Goal: Information Seeking & Learning: Check status

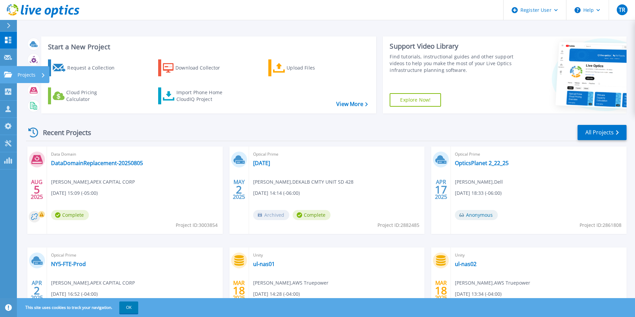
click at [7, 75] on icon at bounding box center [8, 75] width 8 height 6
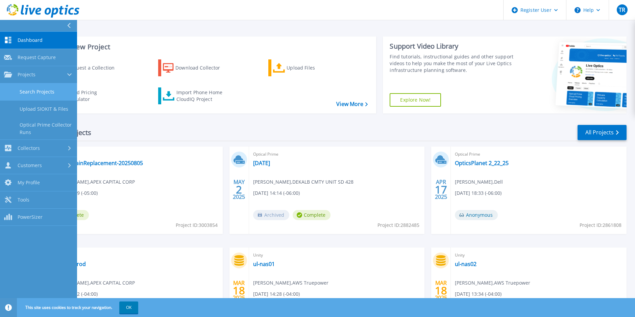
click at [34, 92] on link "Search Projects" at bounding box center [38, 91] width 77 height 17
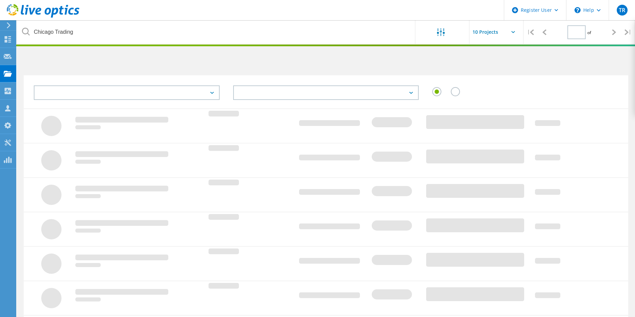
type input "1"
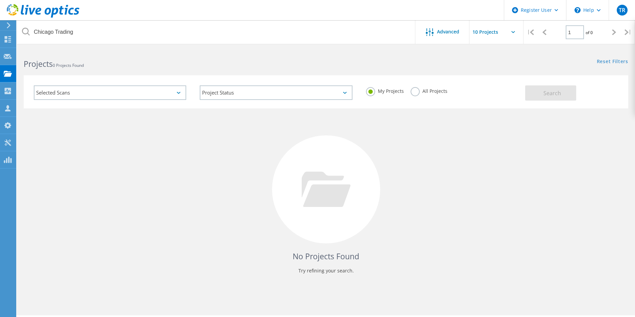
click at [414, 92] on label "All Projects" at bounding box center [428, 90] width 37 height 6
click at [0, 0] on input "All Projects" at bounding box center [0, 0] width 0 height 0
click at [556, 92] on span "Search" at bounding box center [552, 93] width 18 height 7
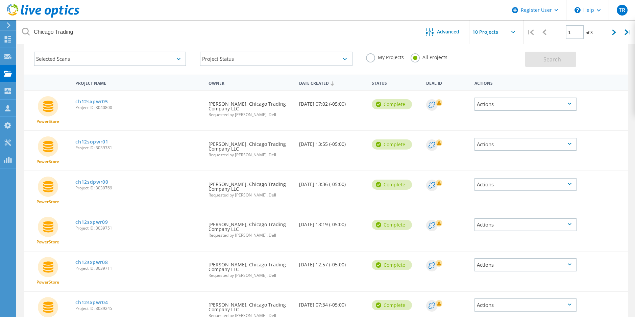
scroll to position [68, 0]
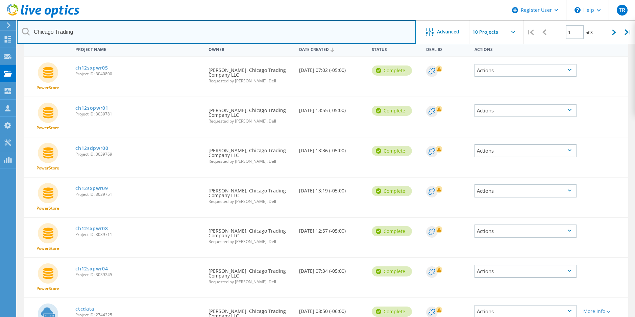
click at [290, 37] on input "Chicago Trading" at bounding box center [216, 32] width 399 height 24
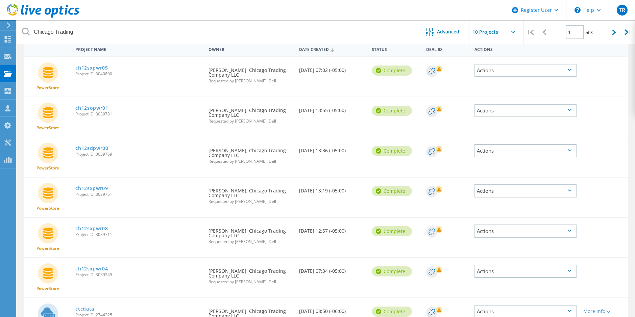
click at [376, 10] on header "Register User \n Help Explore Helpful Articles Contact Support TR Dell User Tod…" at bounding box center [317, 10] width 635 height 20
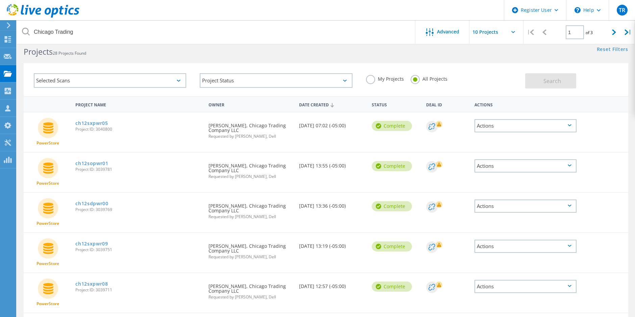
scroll to position [0, 0]
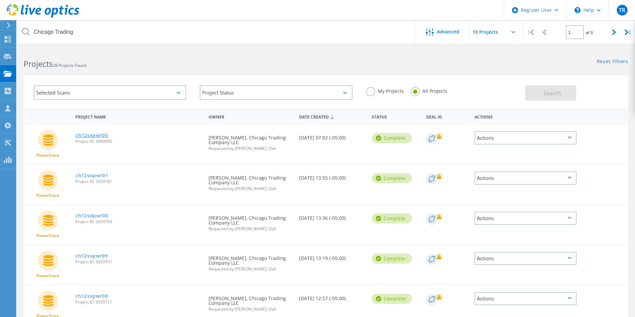
click at [92, 134] on link "ch12sxpwr05" at bounding box center [91, 135] width 33 height 5
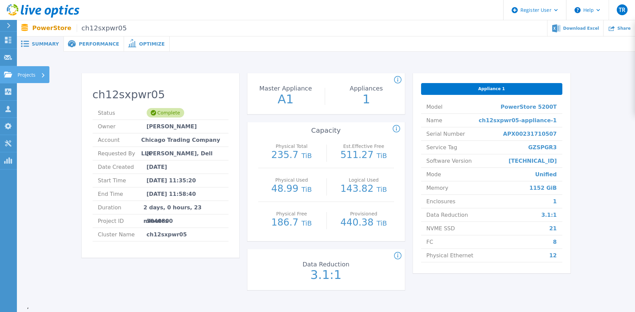
click at [7, 74] on icon at bounding box center [8, 75] width 8 height 6
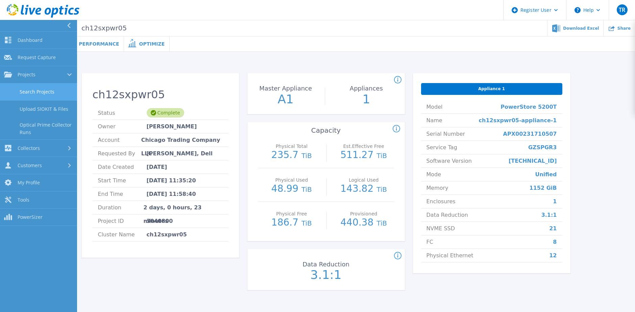
click at [33, 96] on link "Search Projects" at bounding box center [38, 91] width 77 height 17
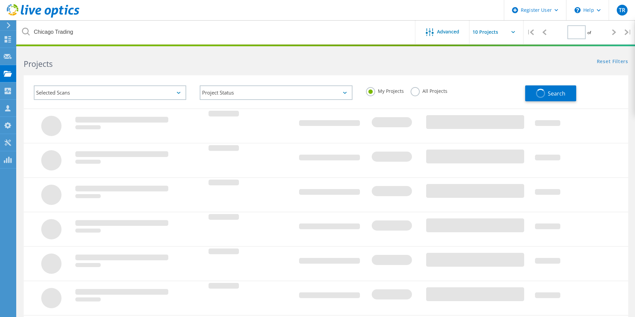
type input "1"
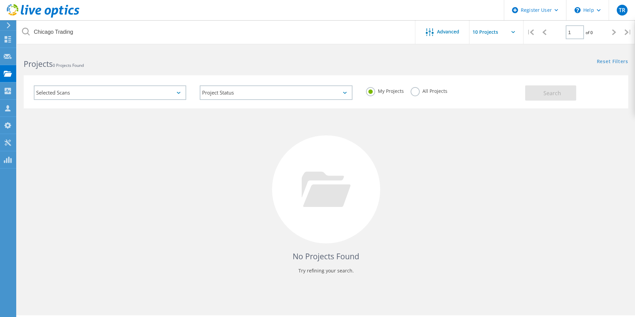
click at [413, 92] on label "All Projects" at bounding box center [428, 90] width 37 height 6
click at [0, 0] on input "All Projects" at bounding box center [0, 0] width 0 height 0
click at [547, 94] on span "Search" at bounding box center [552, 93] width 18 height 7
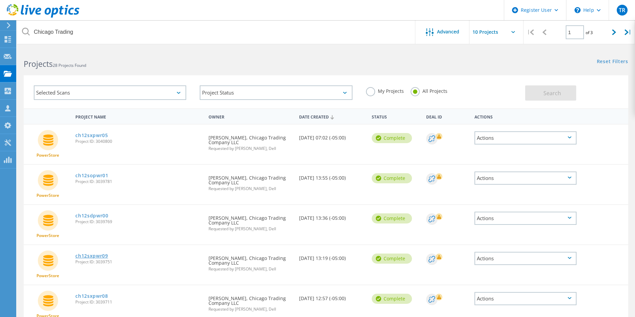
click at [84, 256] on link "ch12sxpwr09" at bounding box center [91, 256] width 33 height 5
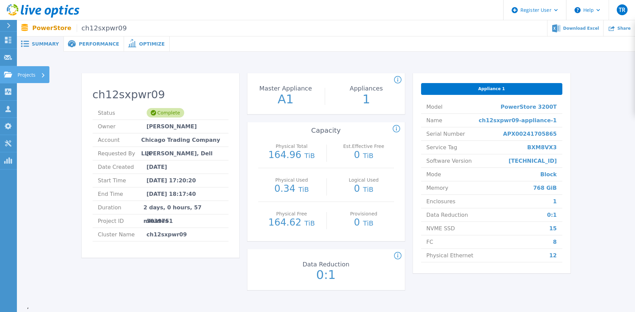
click at [8, 76] on icon at bounding box center [8, 75] width 8 height 6
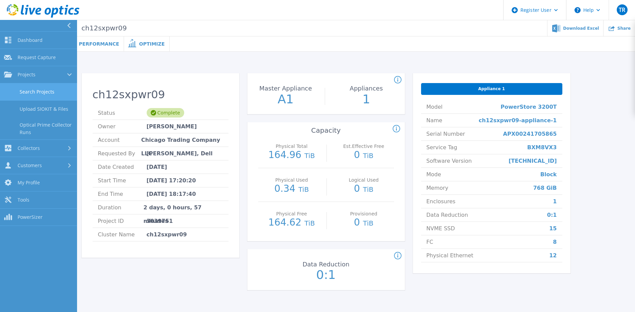
click at [44, 94] on link "Search Projects" at bounding box center [38, 91] width 77 height 17
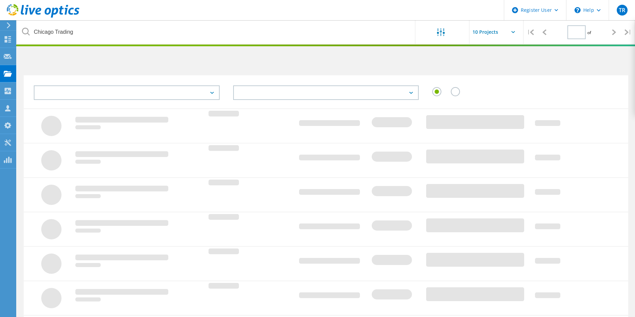
type input "1"
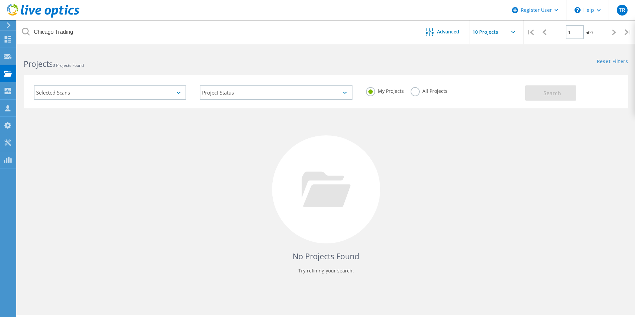
click at [432, 88] on label "All Projects" at bounding box center [428, 90] width 37 height 6
click at [0, 0] on input "All Projects" at bounding box center [0, 0] width 0 height 0
click at [556, 98] on button "Search" at bounding box center [550, 92] width 51 height 15
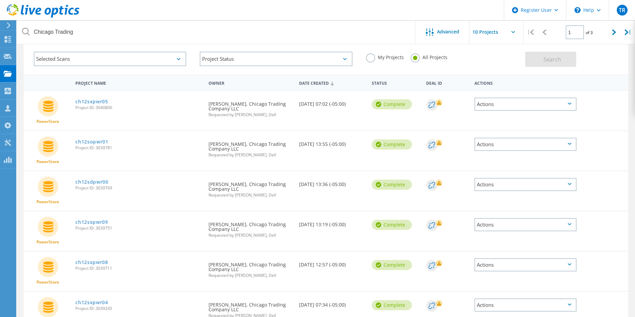
scroll to position [68, 0]
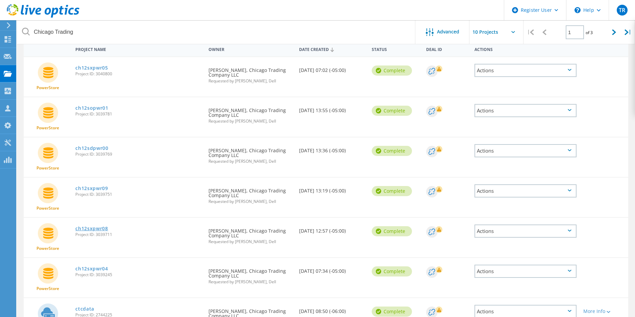
click at [98, 228] on link "ch12sxpwr08" at bounding box center [91, 228] width 33 height 5
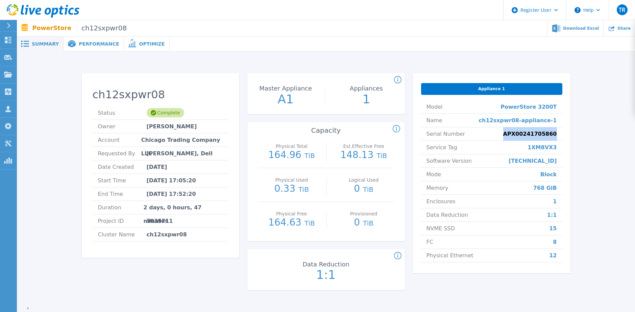
drag, startPoint x: 558, startPoint y: 134, endPoint x: 515, endPoint y: 132, distance: 42.9
click at [515, 132] on li "Serial Number APX00241705860" at bounding box center [491, 134] width 141 height 14
copy span "APX00241705860"
click at [6, 74] on icon at bounding box center [8, 75] width 8 height 6
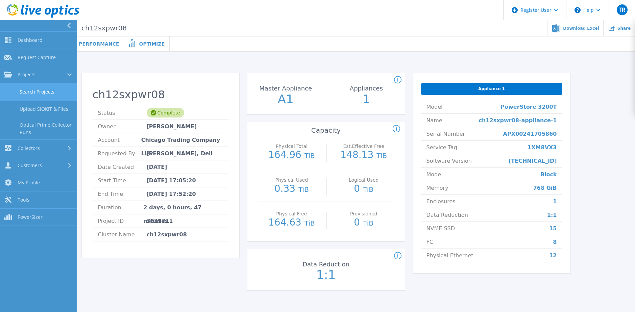
click at [25, 97] on link "Search Projects" at bounding box center [38, 91] width 77 height 17
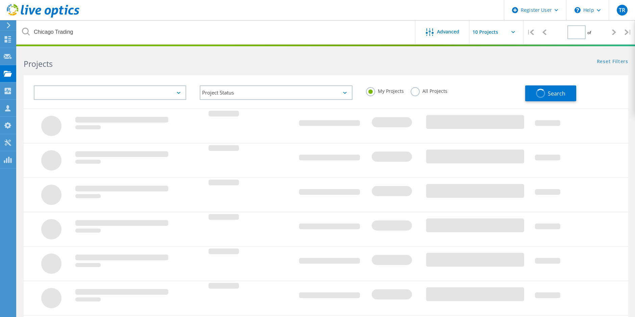
type input "1"
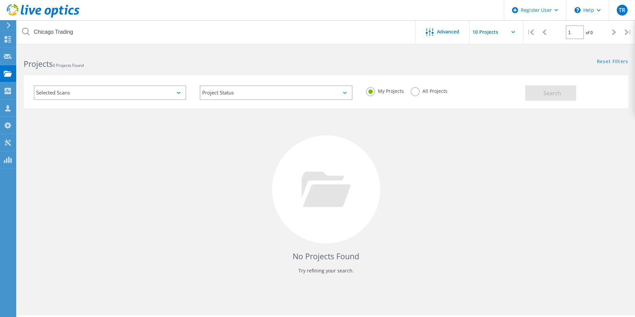
click at [424, 94] on div "All Projects" at bounding box center [428, 92] width 37 height 10
drag, startPoint x: 418, startPoint y: 91, endPoint x: 432, endPoint y: 92, distance: 13.9
click at [419, 91] on label "All Projects" at bounding box center [428, 90] width 37 height 6
click at [0, 0] on input "All Projects" at bounding box center [0, 0] width 0 height 0
click at [571, 90] on button "Search" at bounding box center [550, 92] width 51 height 15
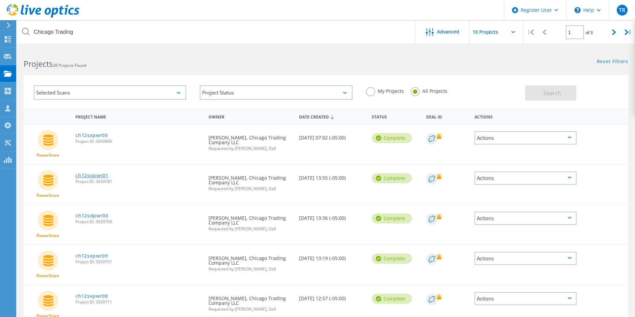
click at [88, 175] on link "ch12sopwr01" at bounding box center [91, 175] width 33 height 5
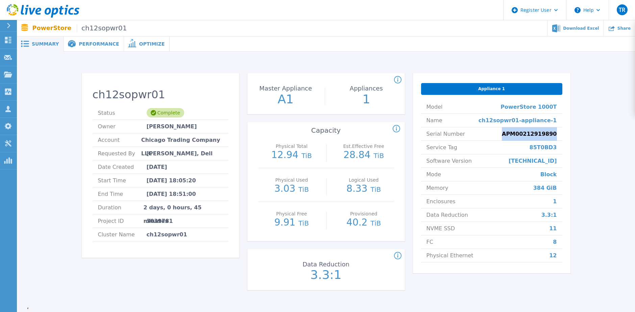
drag, startPoint x: 557, startPoint y: 136, endPoint x: 515, endPoint y: 135, distance: 41.9
click at [515, 135] on li "Serial Number APM00212919890" at bounding box center [491, 134] width 141 height 14
copy span "APM00212919890"
click at [4, 80] on link "Projects Projects" at bounding box center [8, 74] width 17 height 17
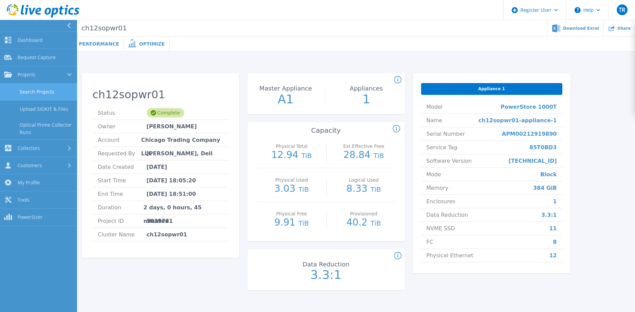
click at [31, 94] on link "Search Projects" at bounding box center [38, 91] width 77 height 17
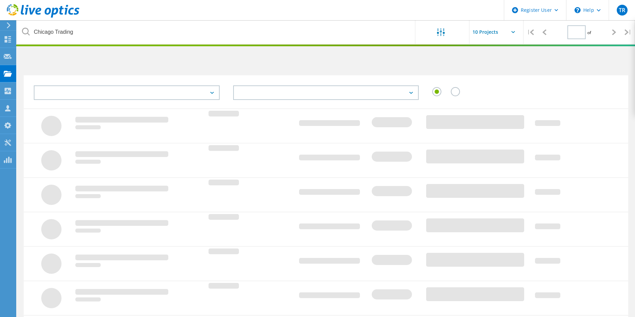
type input "1"
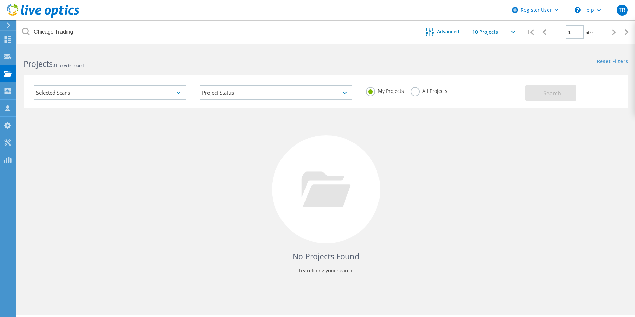
click at [430, 91] on label "All Projects" at bounding box center [428, 90] width 37 height 6
click at [0, 0] on input "All Projects" at bounding box center [0, 0] width 0 height 0
click at [542, 88] on button "Search" at bounding box center [550, 92] width 51 height 15
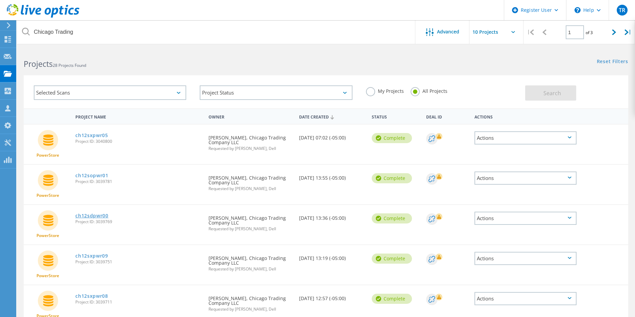
click at [92, 217] on link "ch12sdpwr00" at bounding box center [91, 215] width 33 height 5
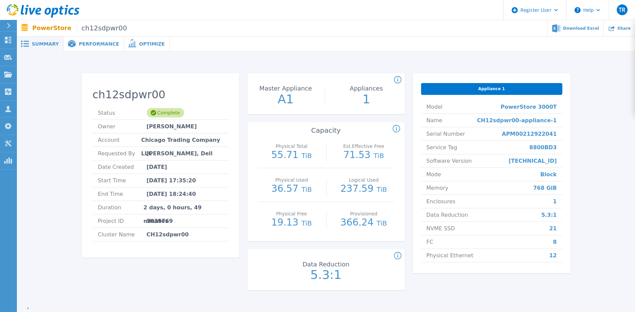
click at [540, 134] on span "APM00212922041" at bounding box center [529, 133] width 55 height 13
copy span "APM00212922041"
click at [12, 72] on icon at bounding box center [8, 75] width 8 height 6
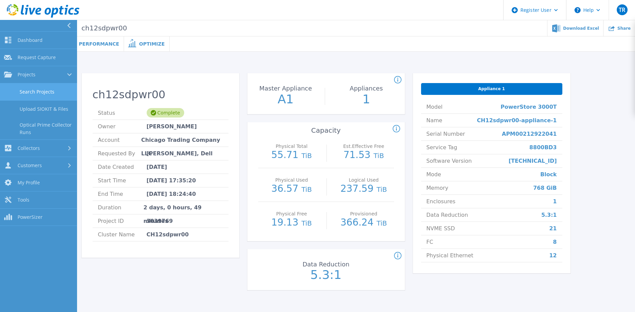
click at [33, 94] on link "Search Projects" at bounding box center [38, 91] width 77 height 17
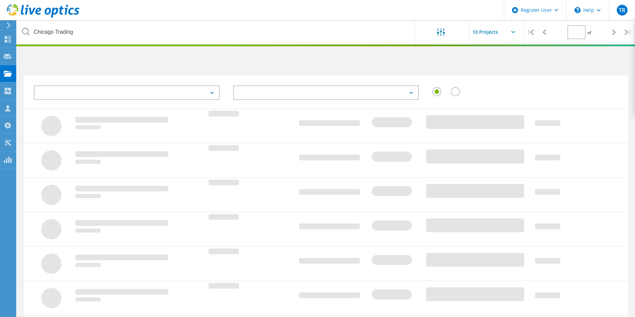
type input "1"
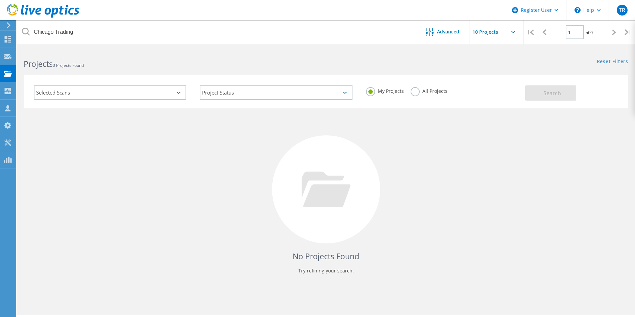
click at [428, 94] on label "All Projects" at bounding box center [428, 90] width 37 height 6
click at [411, 88] on label "All Projects" at bounding box center [428, 90] width 37 height 6
click at [0, 0] on input "All Projects" at bounding box center [0, 0] width 0 height 0
click at [551, 93] on span "Search" at bounding box center [552, 93] width 18 height 7
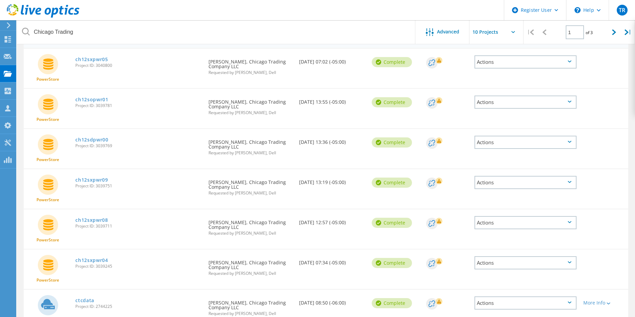
scroll to position [101, 0]
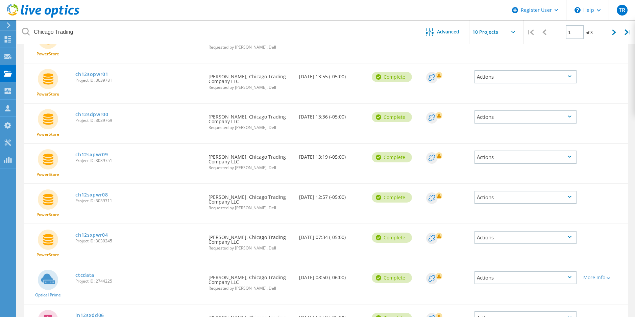
click at [102, 235] on link "ch12sxpwr04" at bounding box center [91, 235] width 33 height 5
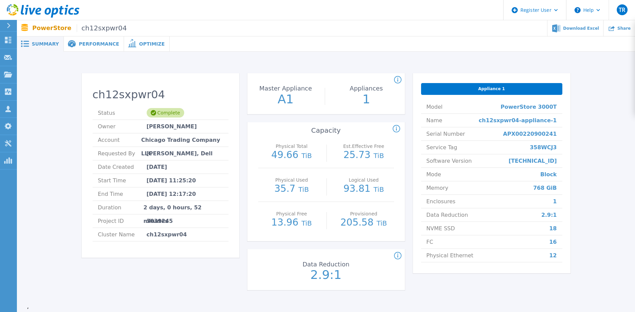
click at [545, 132] on span "APX00220900241" at bounding box center [530, 133] width 54 height 13
copy span "APX00220900241"
click at [8, 76] on icon at bounding box center [8, 75] width 8 height 6
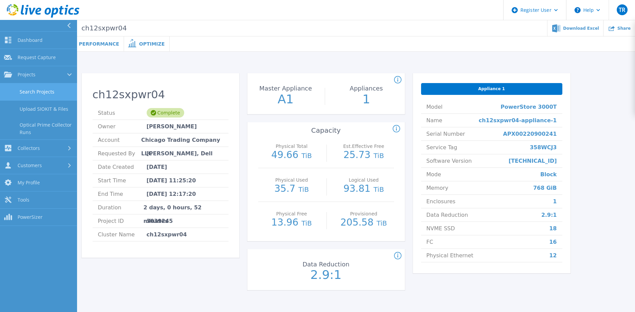
click at [44, 91] on link "Search Projects" at bounding box center [38, 91] width 77 height 17
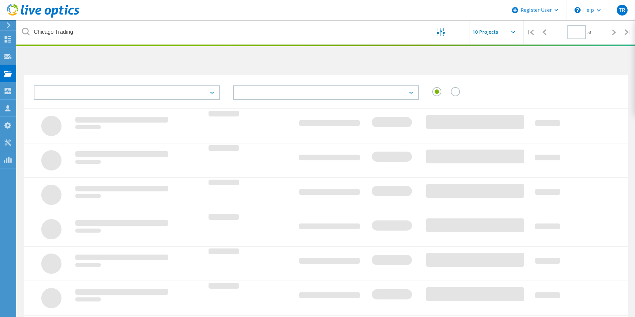
type input "1"
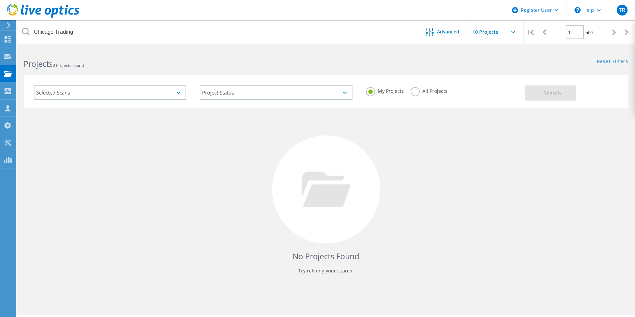
click at [416, 91] on label "All Projects" at bounding box center [428, 90] width 37 height 6
click at [0, 0] on input "All Projects" at bounding box center [0, 0] width 0 height 0
click at [551, 96] on span "Search" at bounding box center [552, 93] width 18 height 7
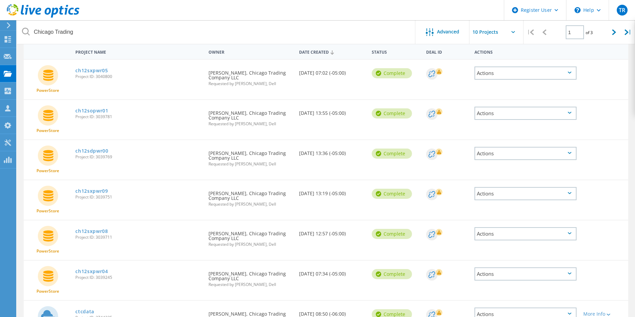
scroll to position [66, 0]
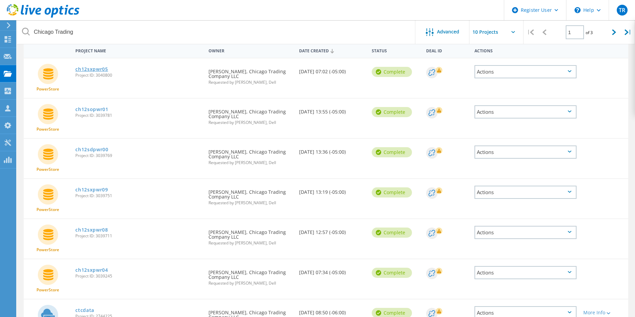
click at [89, 70] on link "ch12sxpwr05" at bounding box center [91, 69] width 33 height 5
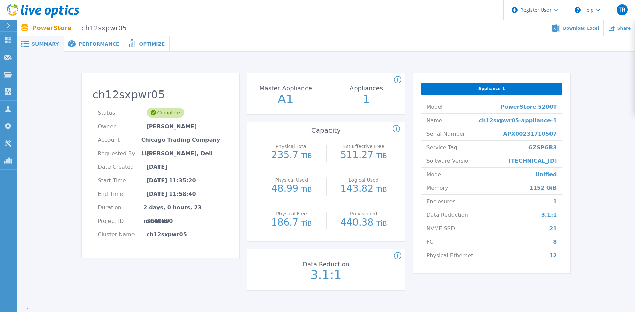
click at [90, 42] on span "Performance" at bounding box center [99, 44] width 40 height 5
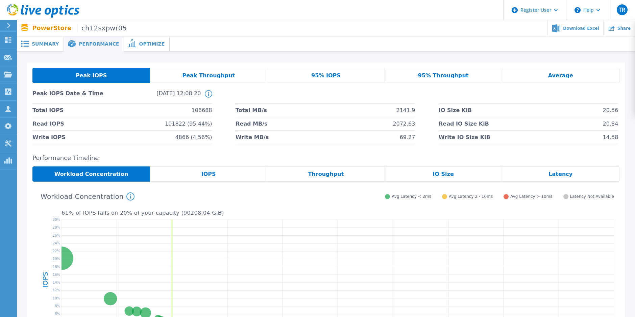
click at [214, 174] on div "IOPS" at bounding box center [208, 174] width 117 height 15
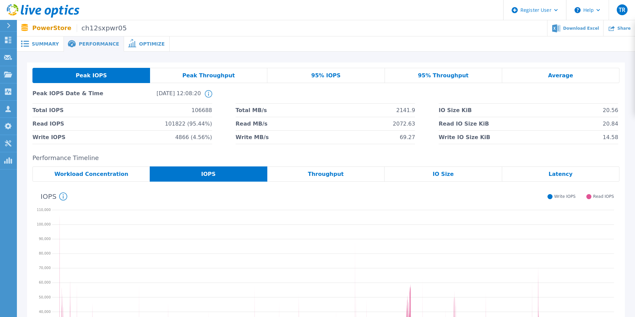
click at [47, 46] on span "Summary" at bounding box center [45, 44] width 27 height 5
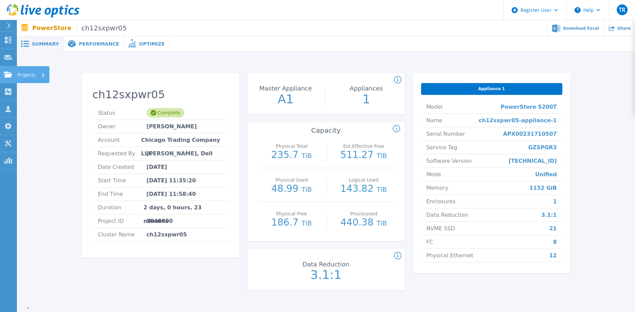
click at [9, 74] on icon at bounding box center [8, 75] width 8 height 6
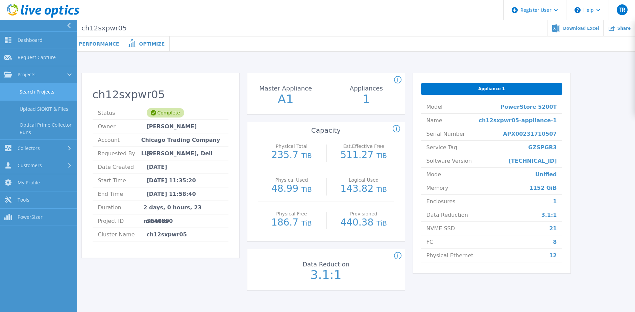
click at [49, 92] on link "Search Projects" at bounding box center [38, 91] width 77 height 17
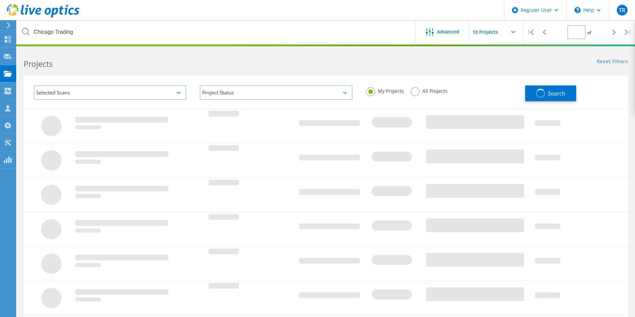
type input "1"
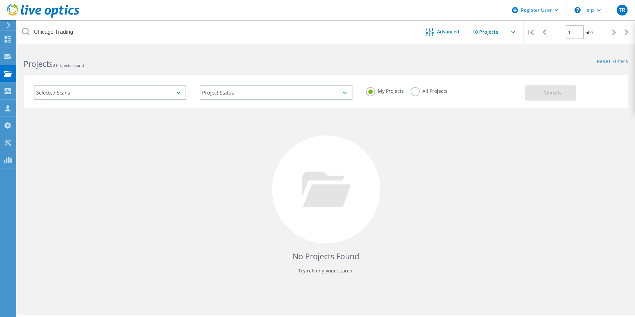
click at [413, 90] on label "All Projects" at bounding box center [428, 90] width 37 height 6
click at [0, 0] on input "All Projects" at bounding box center [0, 0] width 0 height 0
click at [542, 97] on button "Search" at bounding box center [550, 92] width 51 height 15
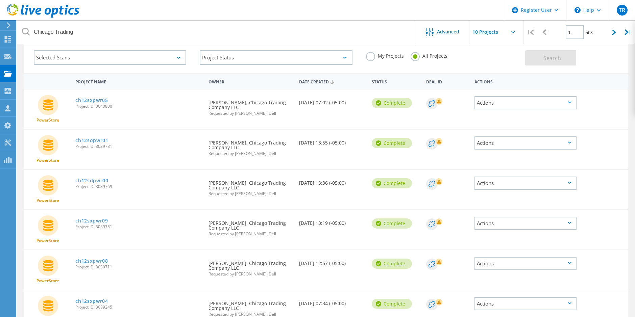
scroll to position [34, 0]
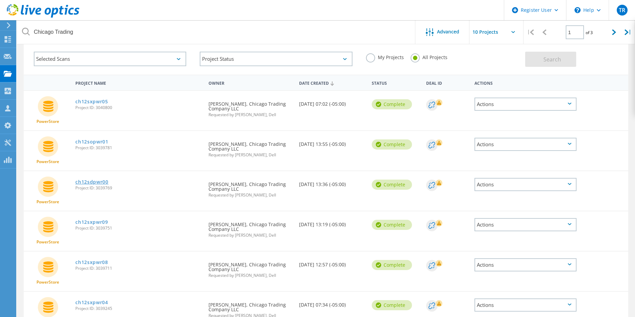
click at [95, 181] on link "ch12sdpwr00" at bounding box center [91, 182] width 33 height 5
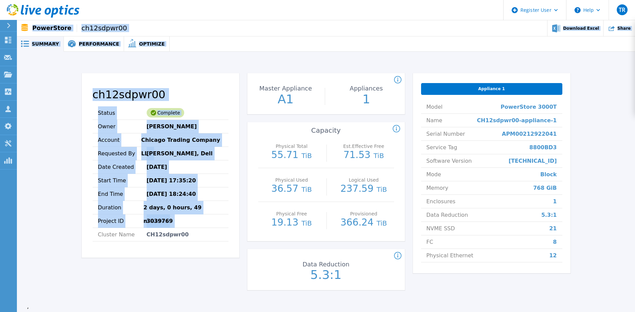
click at [0, 269] on html "Register User Help TR Dell User [PERSON_NAME] [PERSON_NAME][EMAIL_ADDRESS][PERS…" at bounding box center [317, 146] width 635 height 293
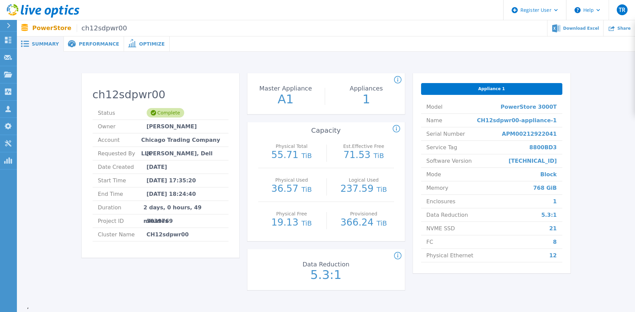
click at [100, 298] on div "ch12sdpwr00 Status Complete Owner [PERSON_NAME] Account Chicago Trading Company…" at bounding box center [160, 185] width 157 height 225
click at [631, 275] on div "ch12sdpwr00 Status Complete Owner [PERSON_NAME] Account Chicago Trading Company…" at bounding box center [326, 186] width 618 height 268
